Goal: Information Seeking & Learning: Find specific fact

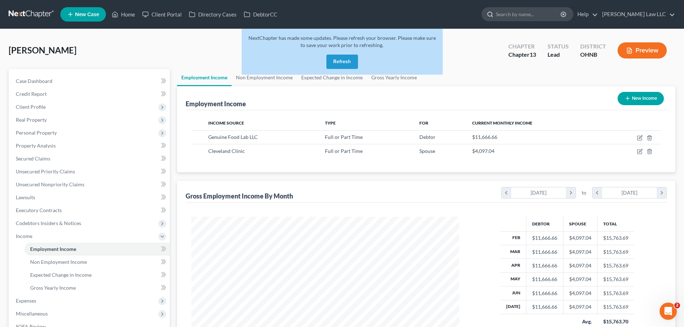
scroll to position [134, 282]
click at [538, 18] on input "search" at bounding box center [529, 14] width 66 height 13
type input "[PERSON_NAME]"
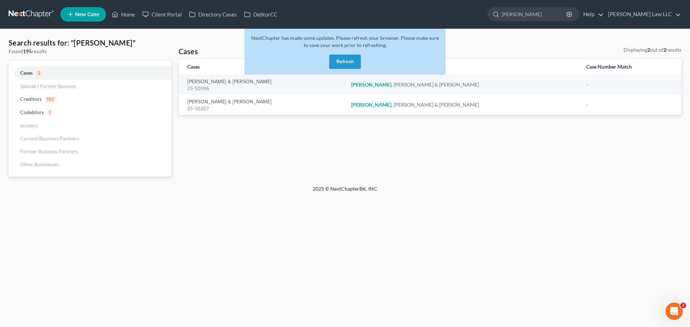
click at [355, 63] on button "Refresh" at bounding box center [345, 62] width 32 height 14
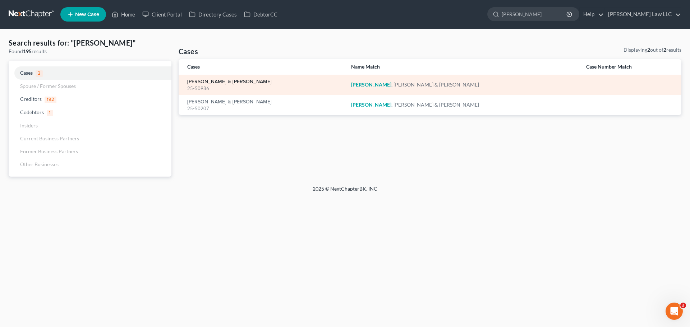
click at [220, 80] on link "[PERSON_NAME] & [PERSON_NAME]" at bounding box center [229, 81] width 84 height 5
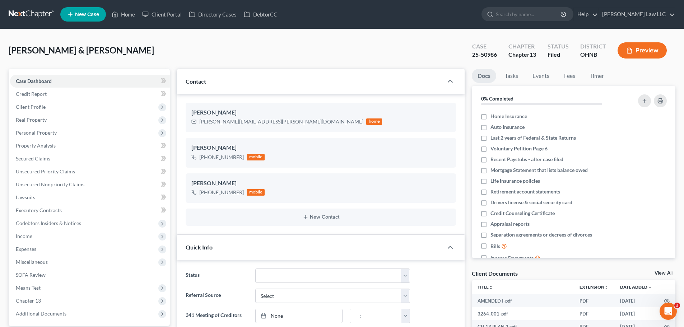
scroll to position [151, 0]
click at [484, 55] on div "25-50986" at bounding box center [484, 55] width 25 height 8
copy div "25-50986"
